Goal: Task Accomplishment & Management: Use online tool/utility

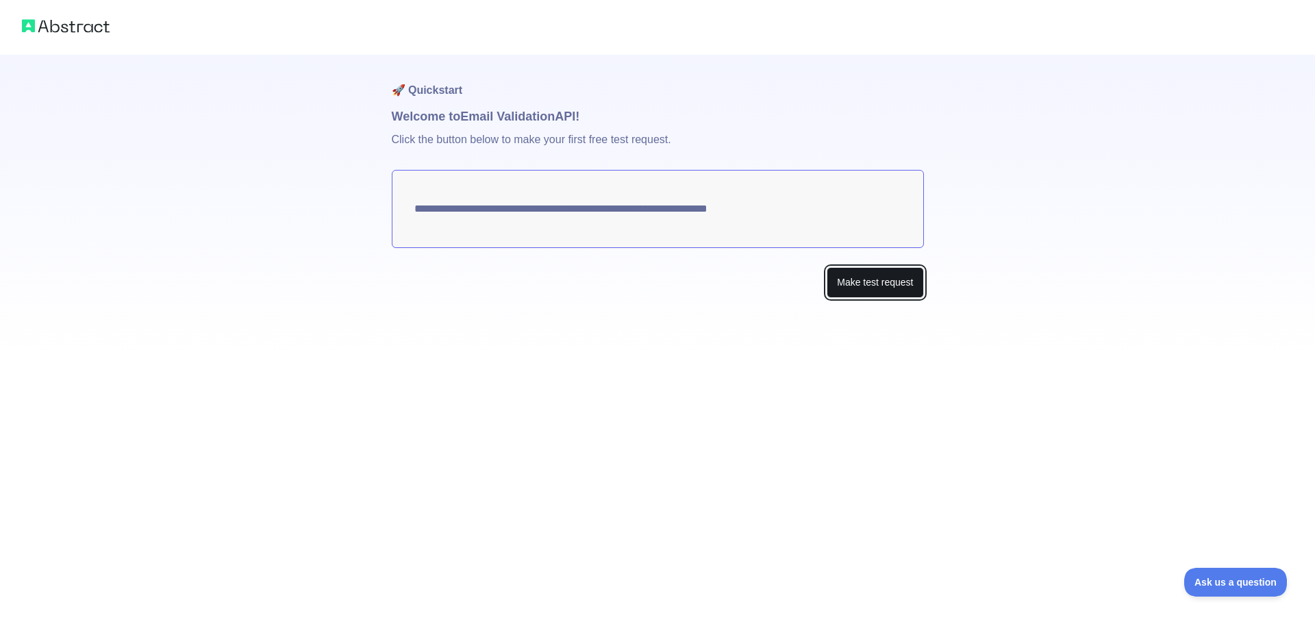
click at [890, 282] on button "Make test request" at bounding box center [875, 282] width 97 height 31
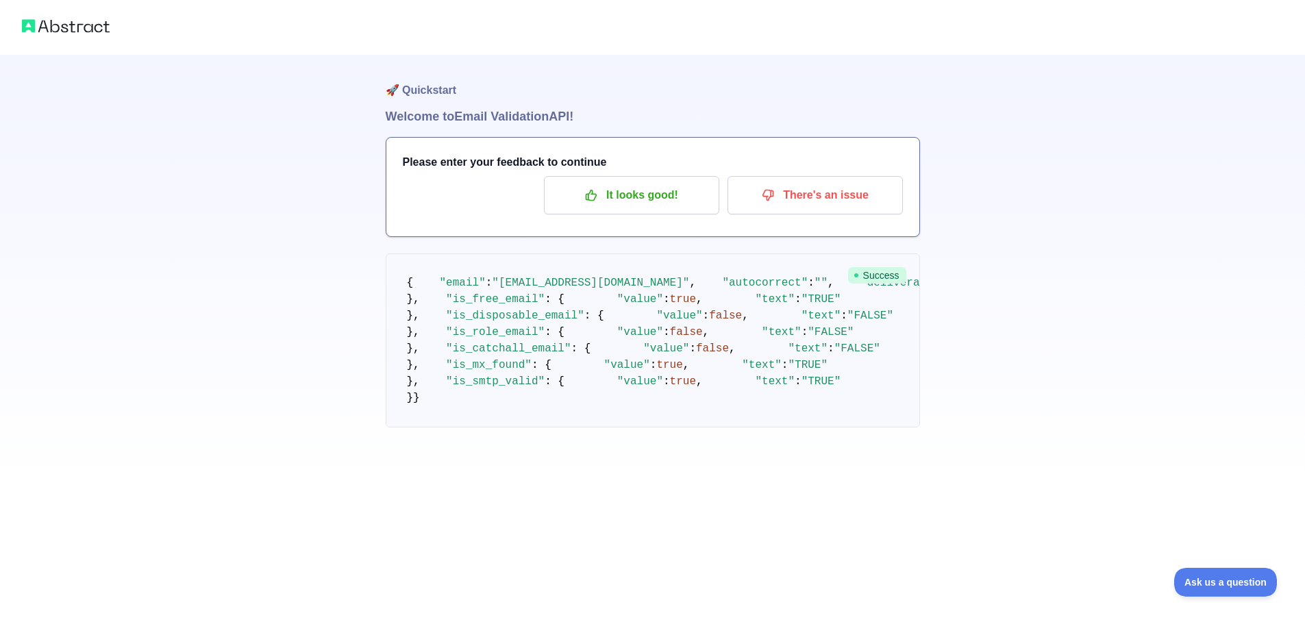
scroll to position [12, 0]
click at [1046, 264] on div "🚀 Quickstart Welcome to Email Validation API! Please enter your feedback to con…" at bounding box center [652, 241] width 1305 height 482
click at [627, 197] on button "It looks good!" at bounding box center [631, 195] width 175 height 38
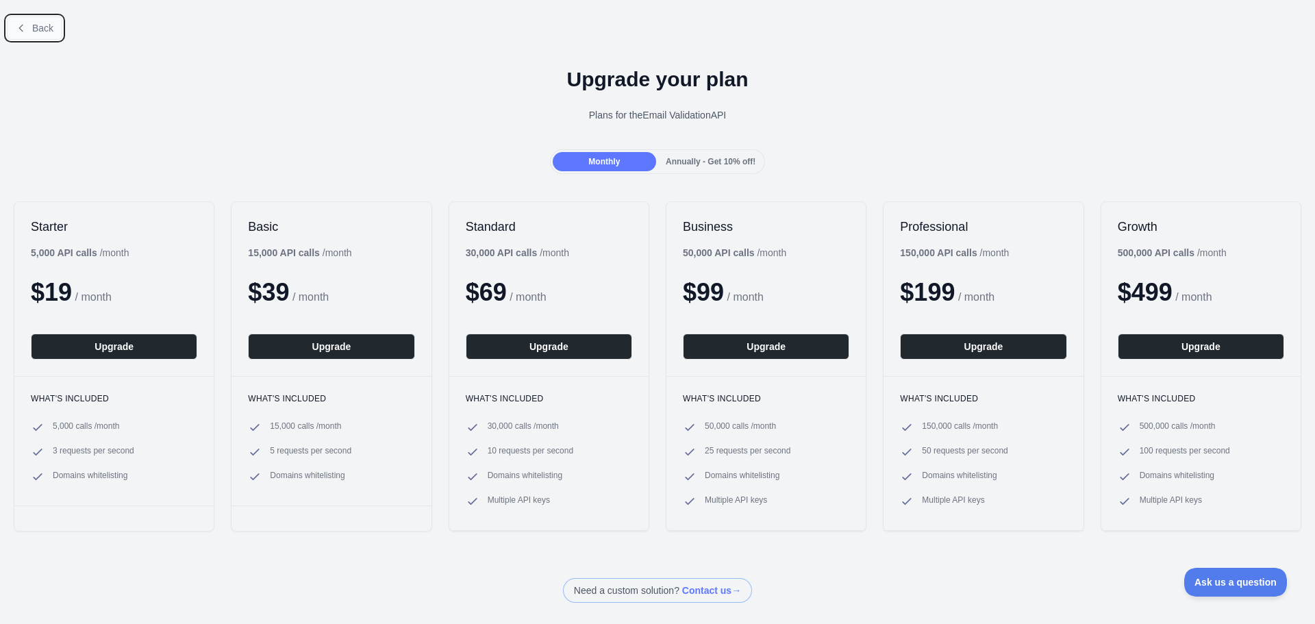
click at [44, 30] on span "Back" at bounding box center [42, 28] width 21 height 11
